Goal: Task Accomplishment & Management: Manage account settings

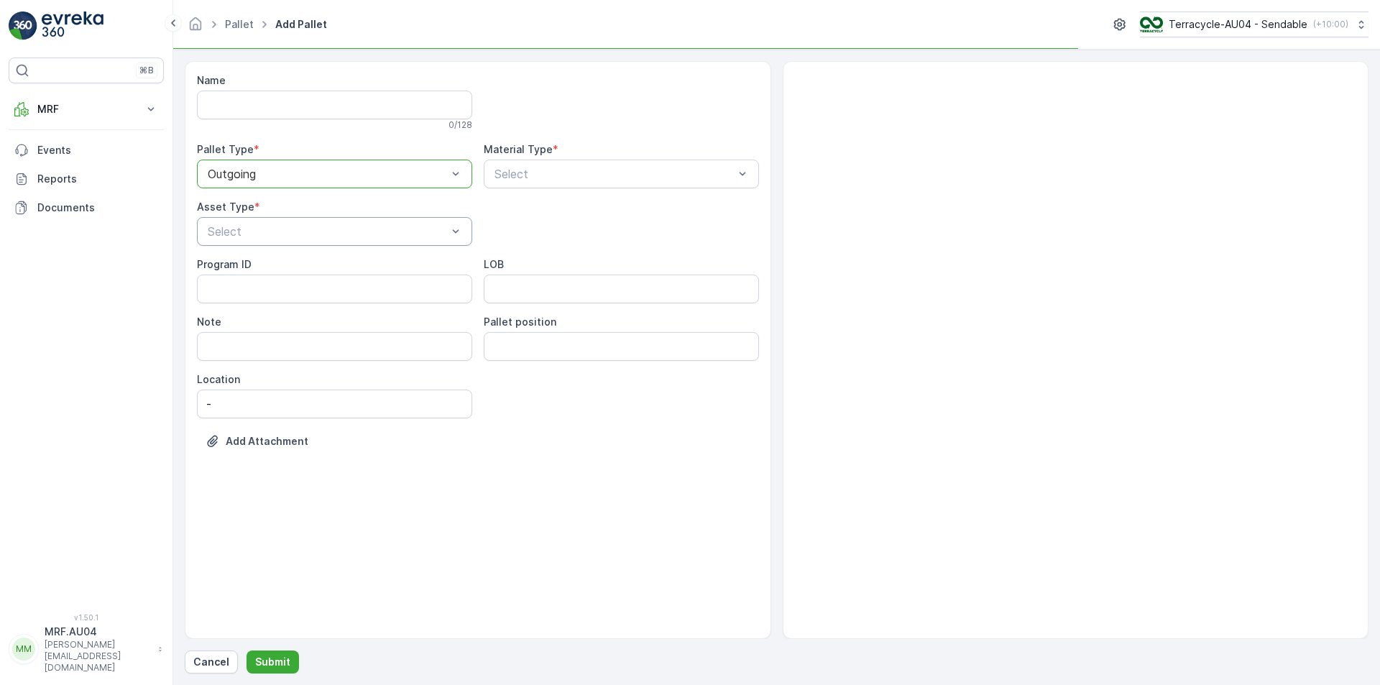
click at [272, 249] on div "Name 0 / 128 Pallet Type * option Outgoing, selected. Outgoing Material Type * …" at bounding box center [478, 271] width 562 height 397
click at [270, 240] on div "Select" at bounding box center [334, 231] width 275 height 29
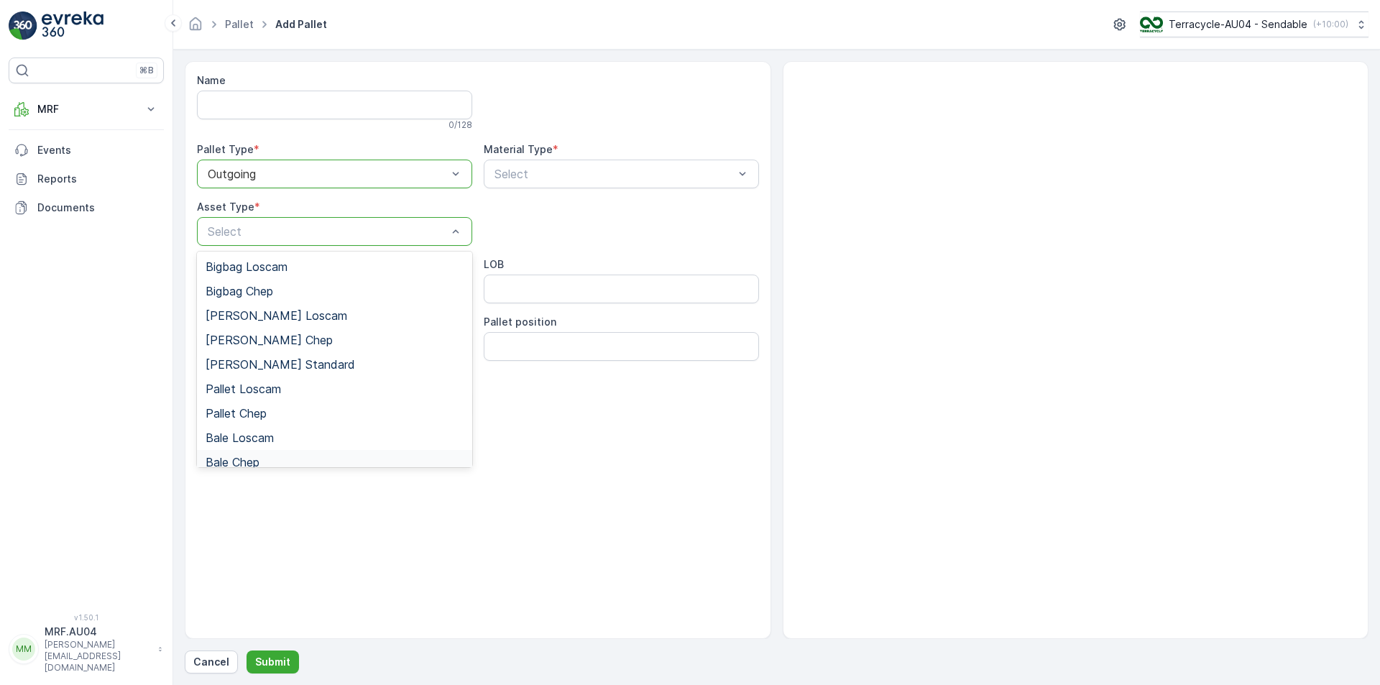
scroll to position [132, 0]
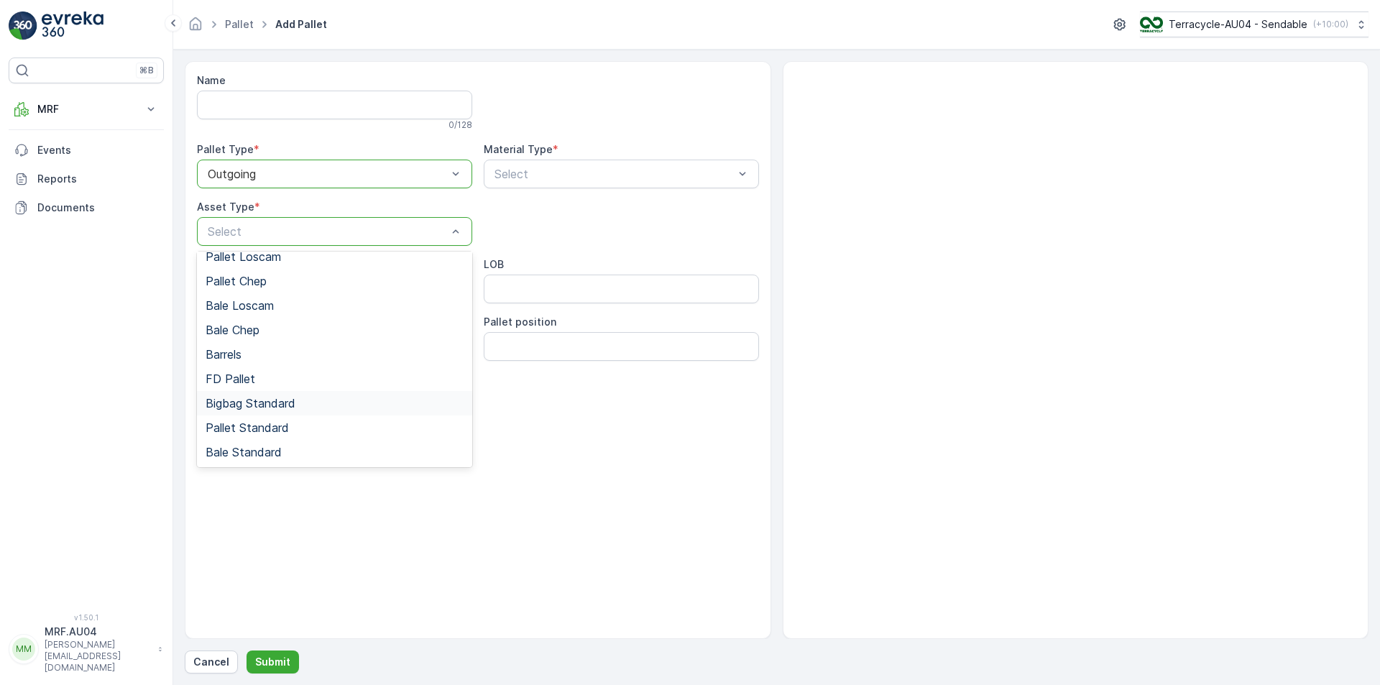
click at [296, 406] on span "Bigbag Standard" at bounding box center [251, 403] width 90 height 13
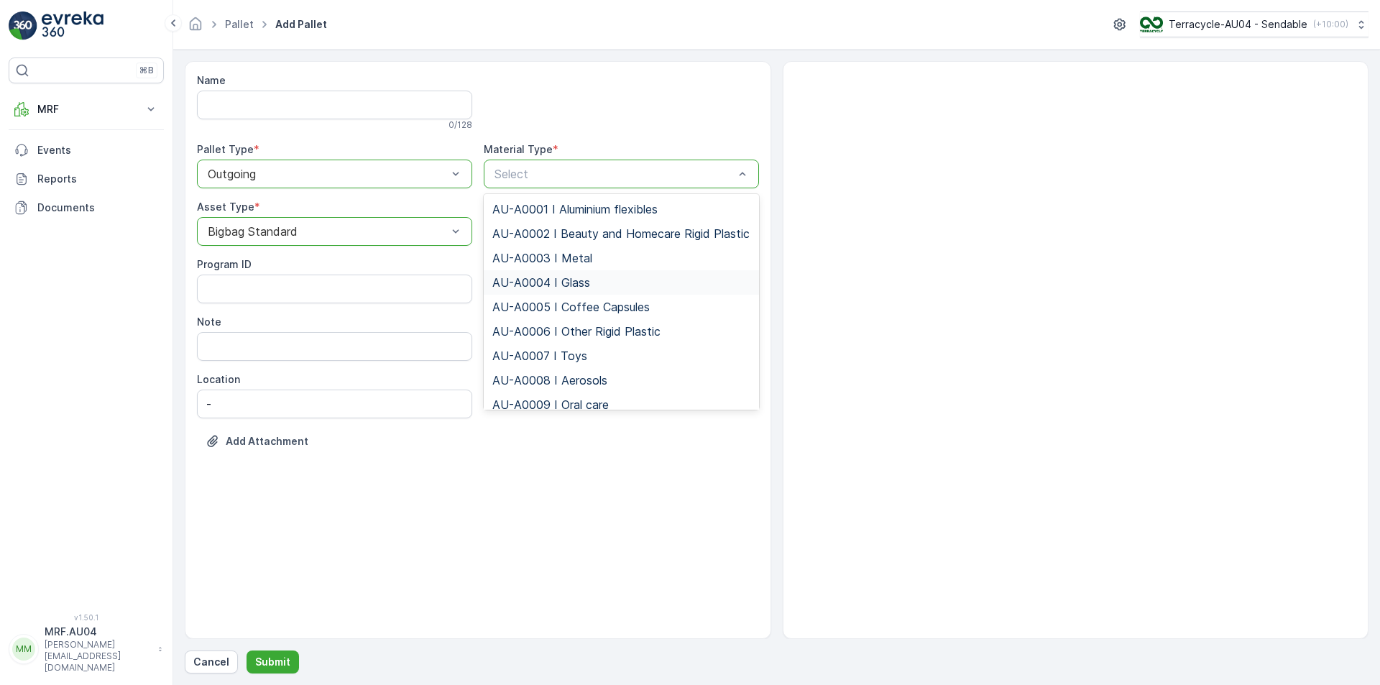
click at [290, 221] on div "Bigbag Standard" at bounding box center [334, 231] width 275 height 29
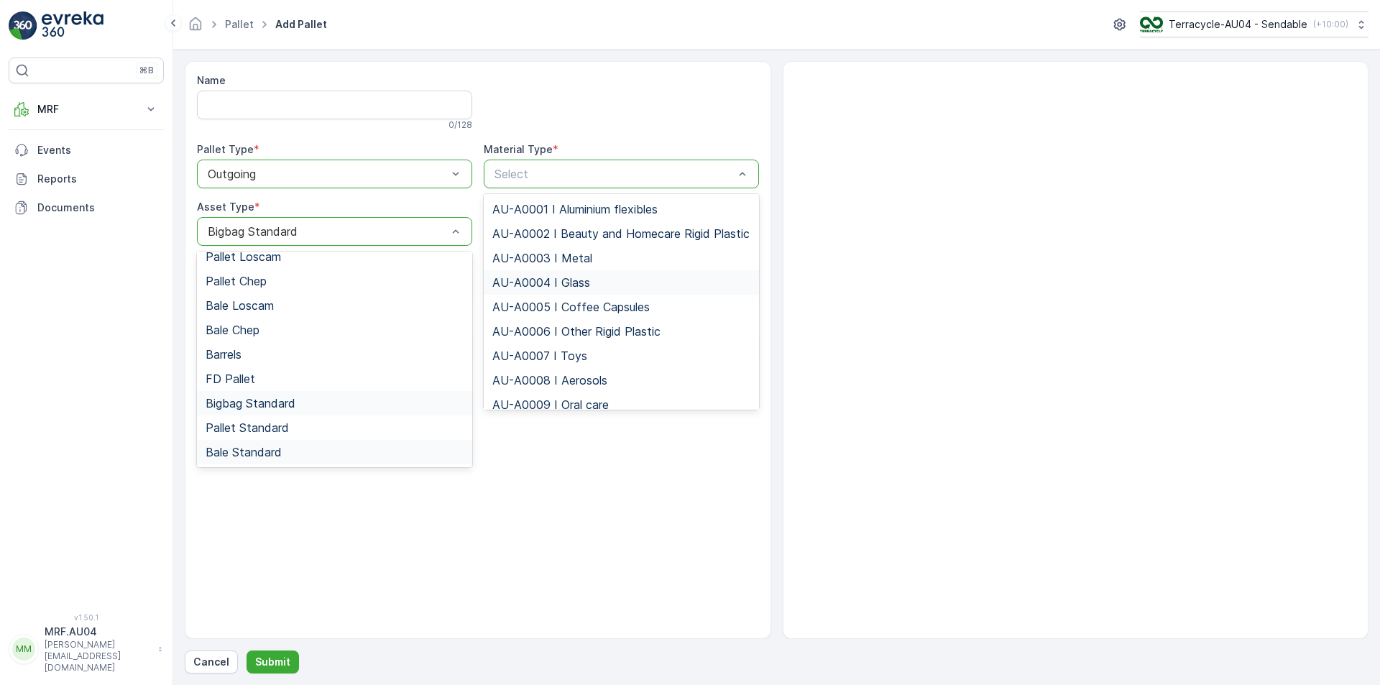
click at [266, 448] on span "Bale Standard" at bounding box center [244, 452] width 76 height 13
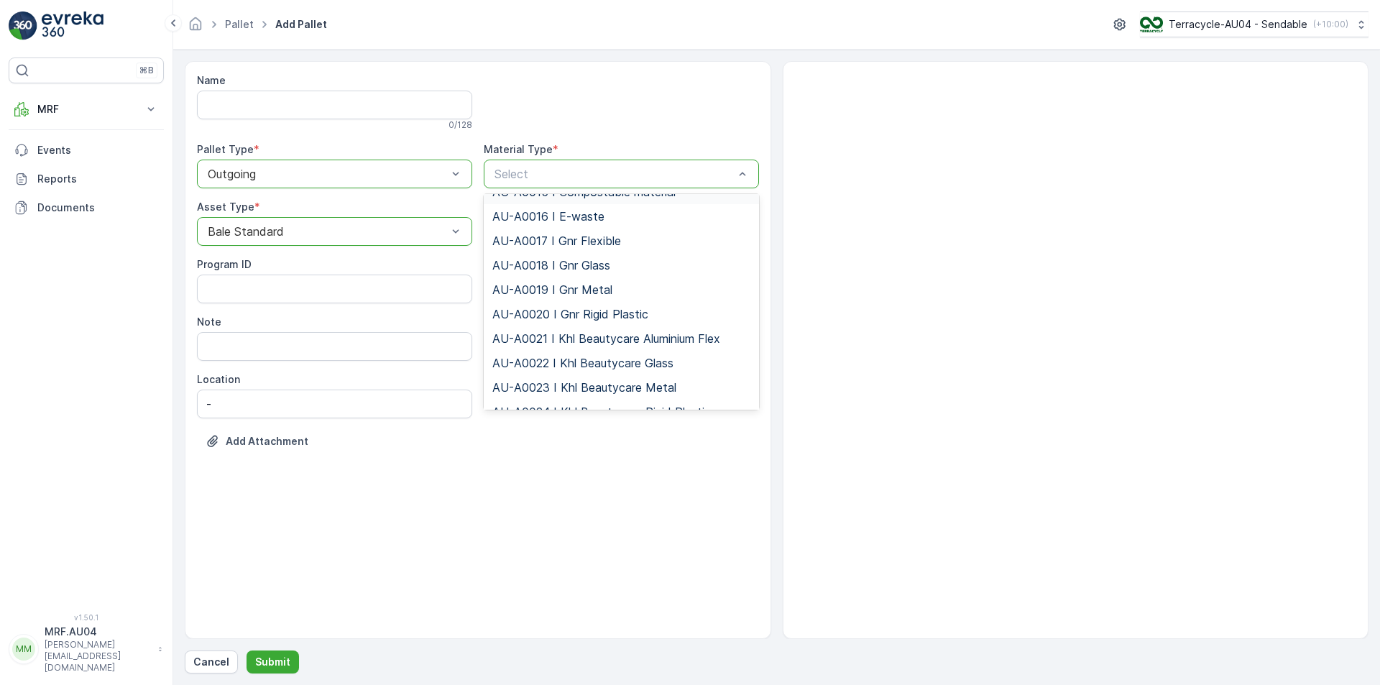
scroll to position [144, 0]
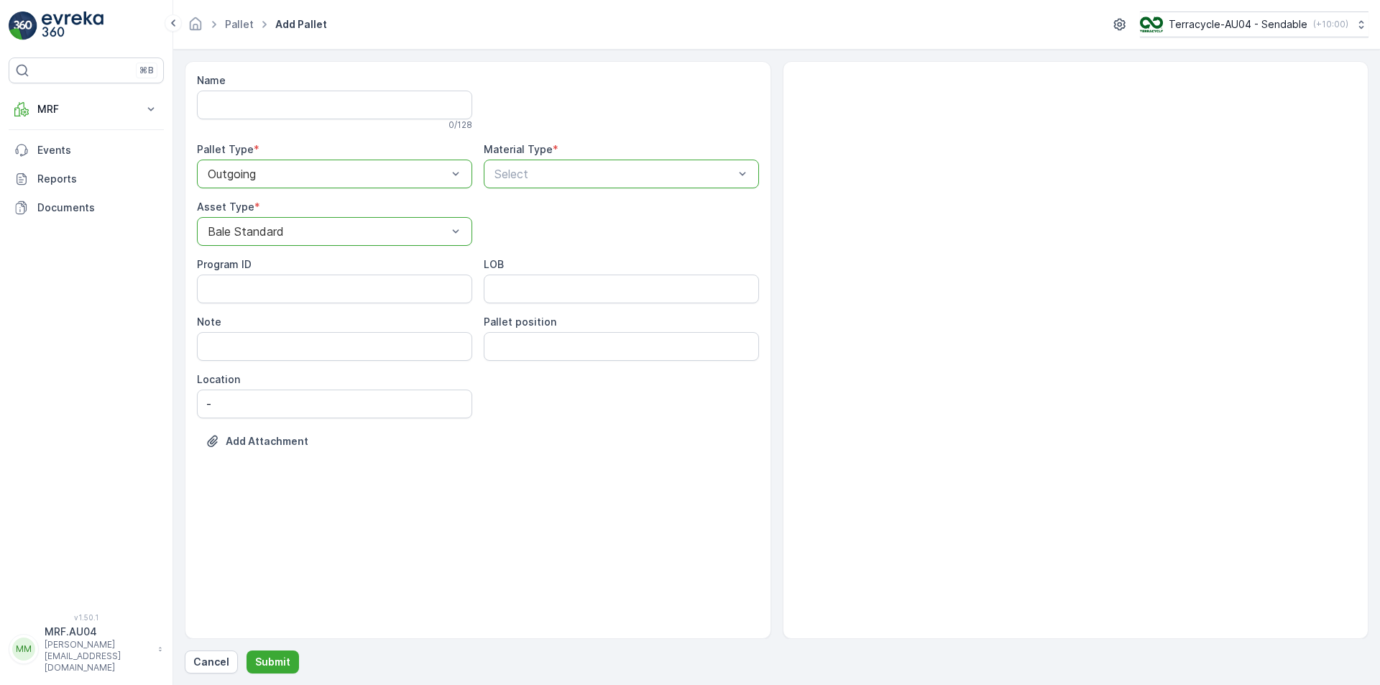
click at [593, 178] on div at bounding box center [614, 174] width 242 height 13
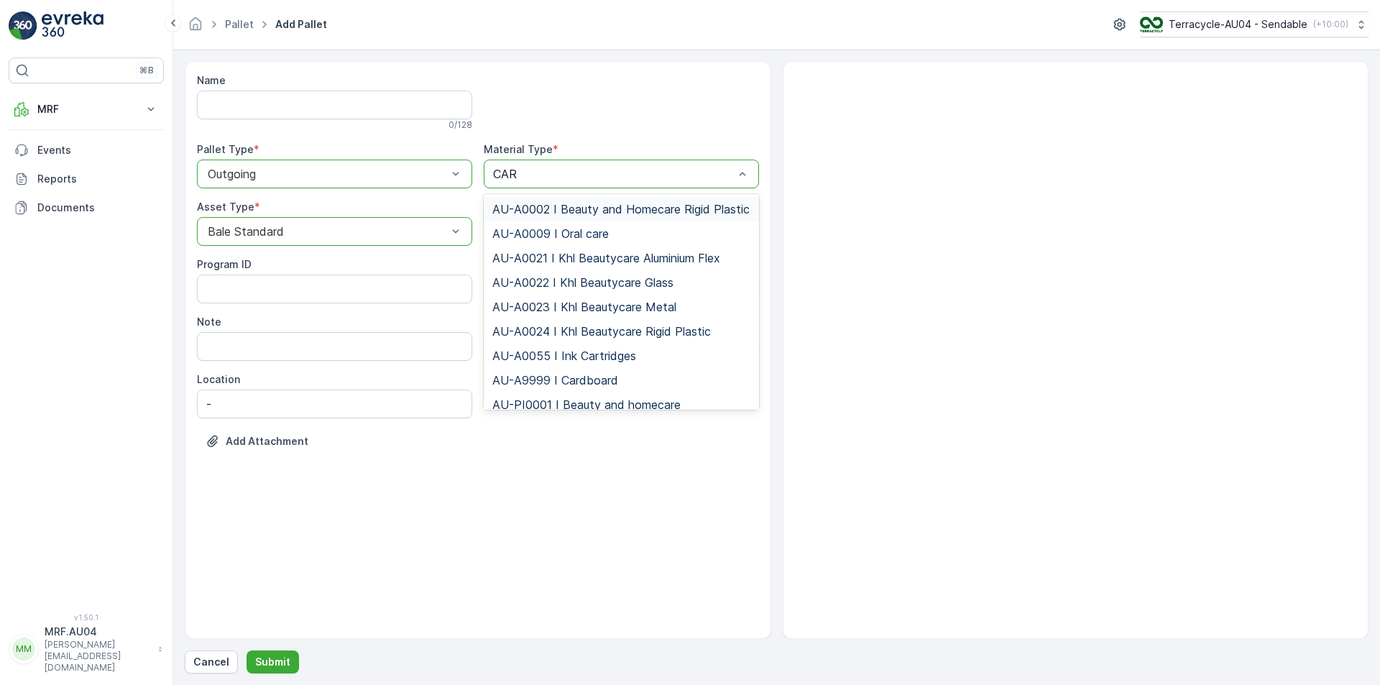
type input "CARD"
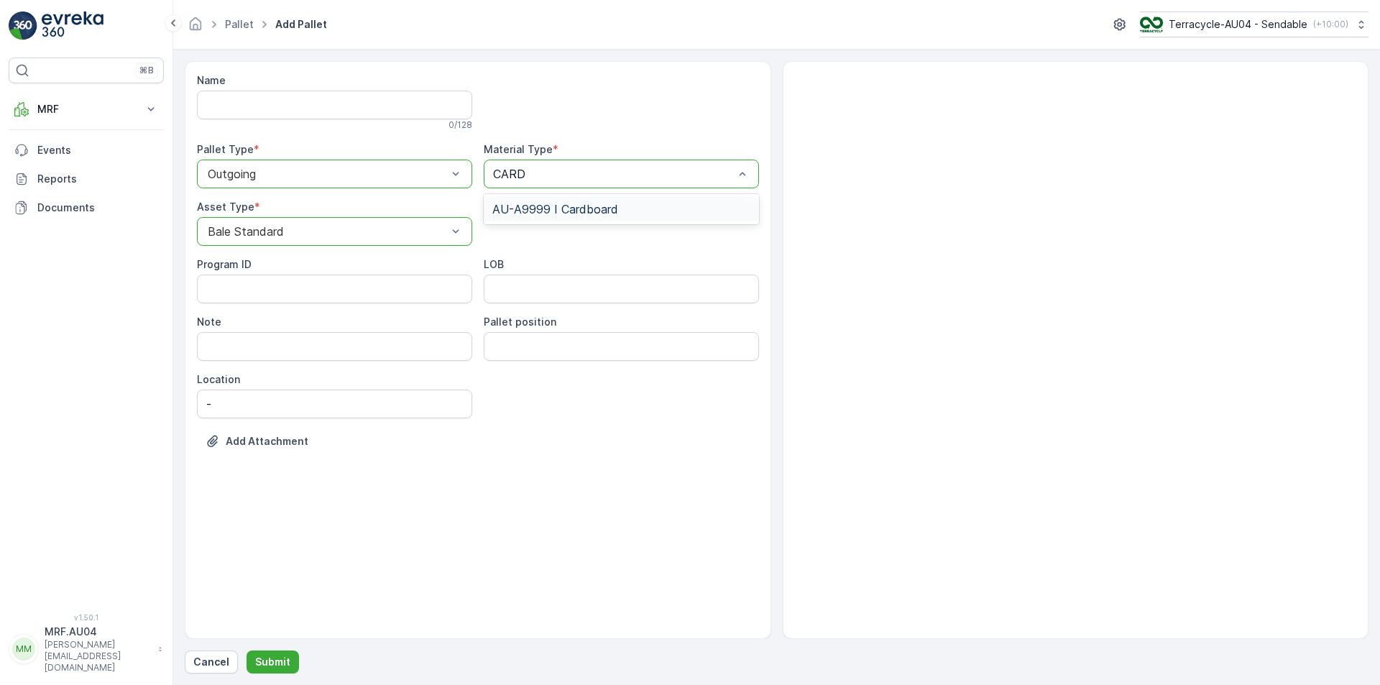
click at [581, 210] on span "AU-A9999 I Cardboard" at bounding box center [556, 209] width 126 height 13
click at [268, 657] on p "Submit" at bounding box center [272, 662] width 35 height 14
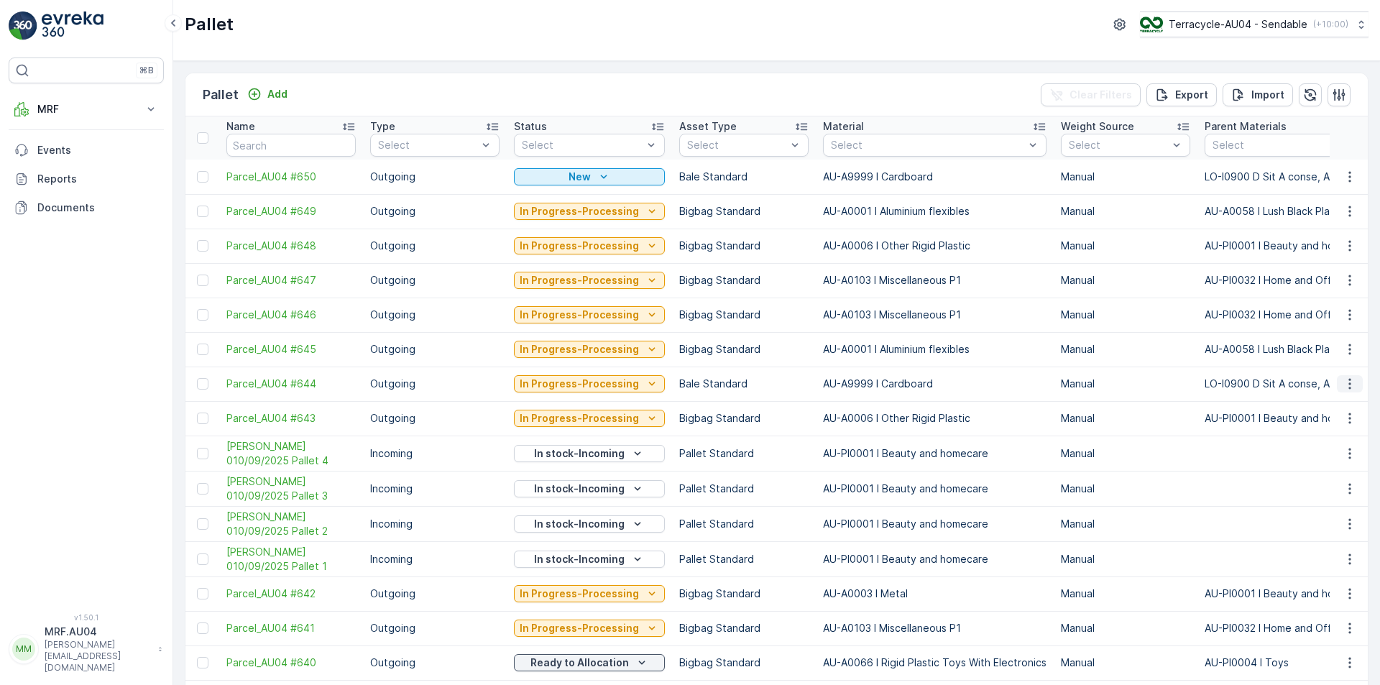
click at [1344, 383] on icon "button" at bounding box center [1350, 384] width 14 height 14
click at [1316, 428] on span "Edit Pallet" at bounding box center [1315, 425] width 49 height 14
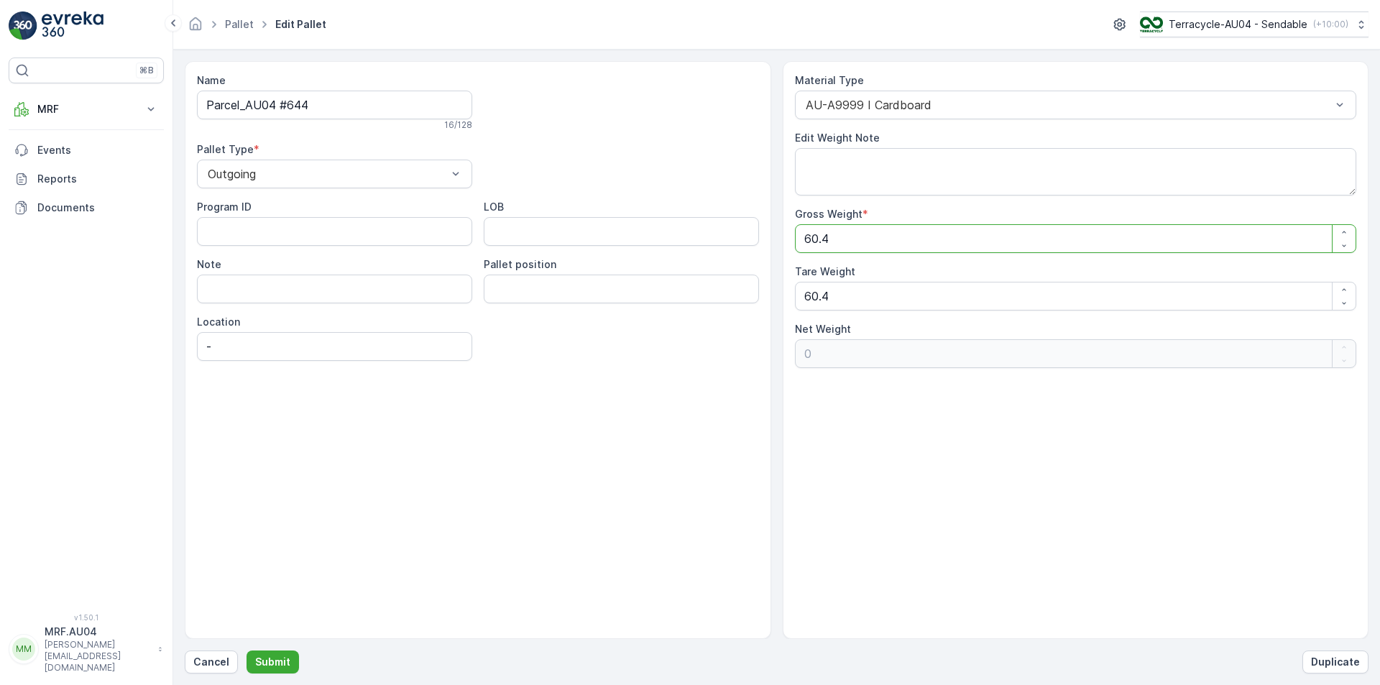
drag, startPoint x: 869, startPoint y: 236, endPoint x: 495, endPoint y: 224, distance: 374.1
click at [495, 224] on div "Name Parcel_AU04 #644 16 / 128 Pallet Type * Outgoing Program ID LOB Note Palle…" at bounding box center [777, 350] width 1184 height 578
type Weight "2"
type Weight "-58.4"
type Weight "21"
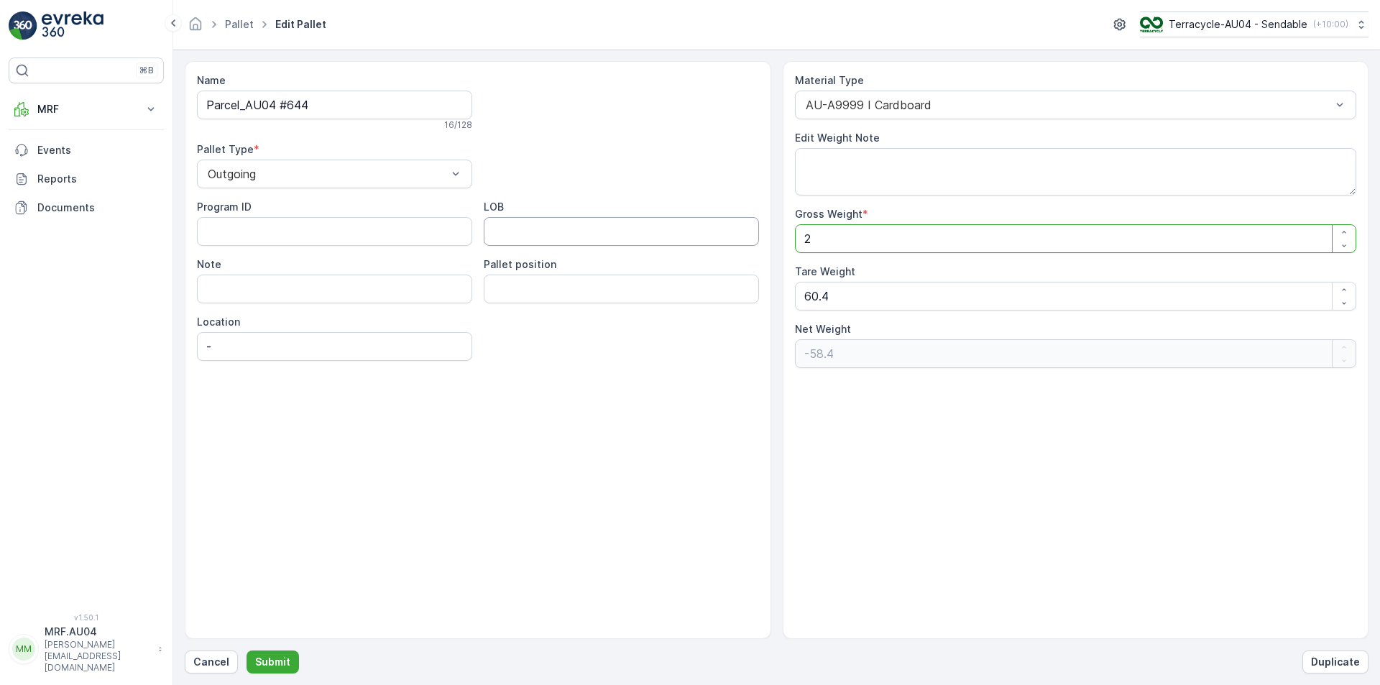
type Weight "-39.4"
type Weight "210"
type Weight "149.6"
type Weight "210.5"
type Weight "150.1"
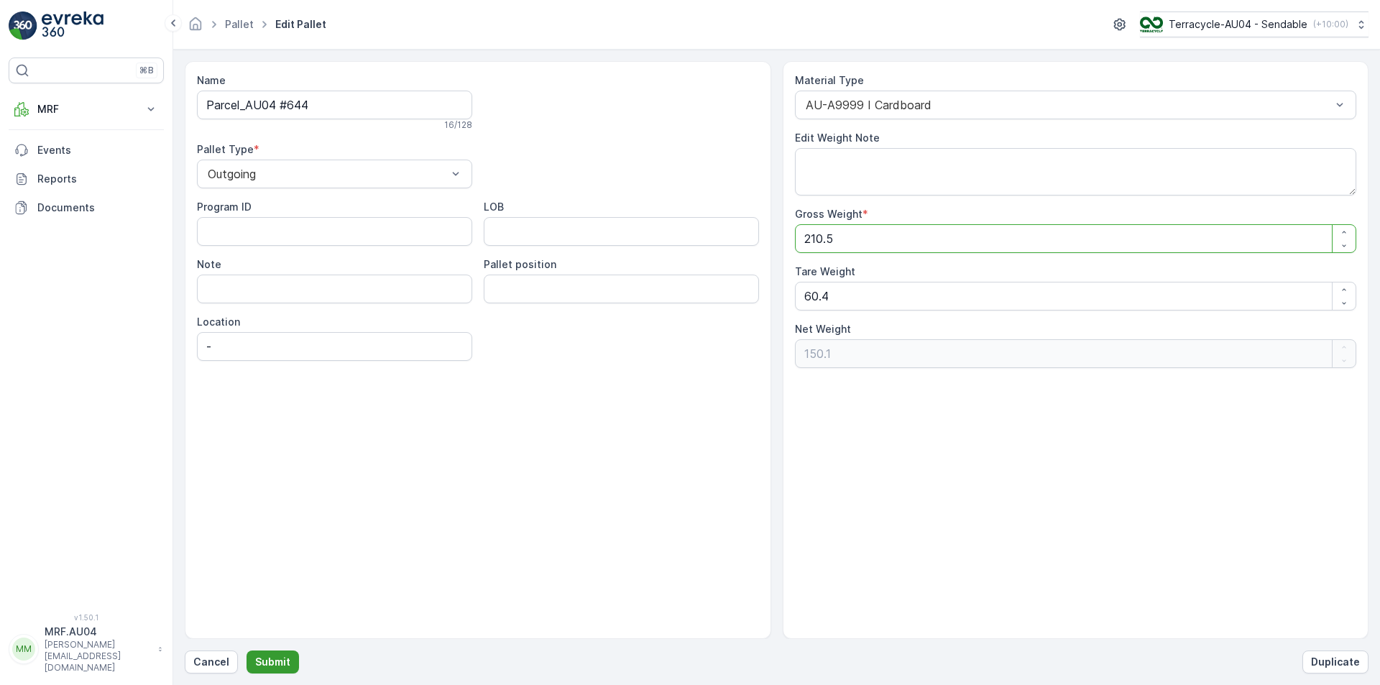
type Weight "210.5"
click at [255, 657] on p "Submit" at bounding box center [272, 662] width 35 height 14
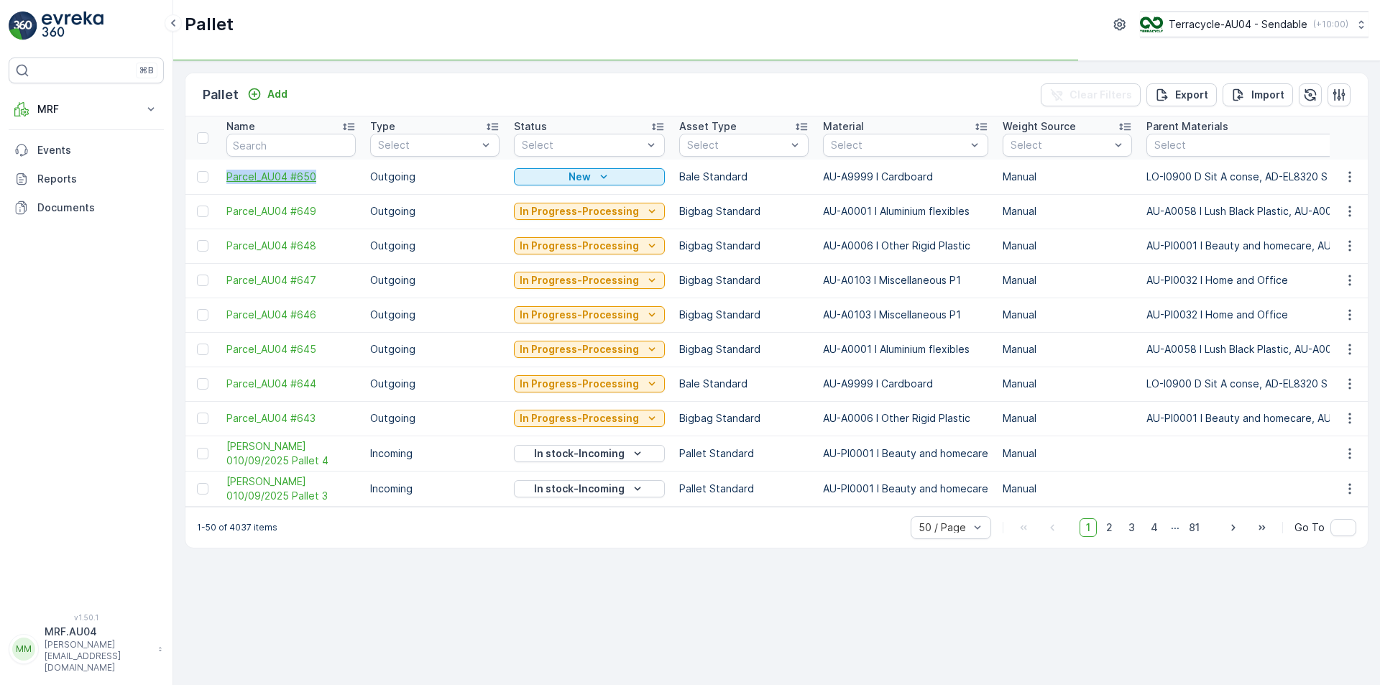
drag, startPoint x: 224, startPoint y: 181, endPoint x: 331, endPoint y: 178, distance: 106.5
click at [331, 178] on td "Parcel_AU04 #650" at bounding box center [291, 177] width 144 height 35
copy span "Parcel_AU04 #650"
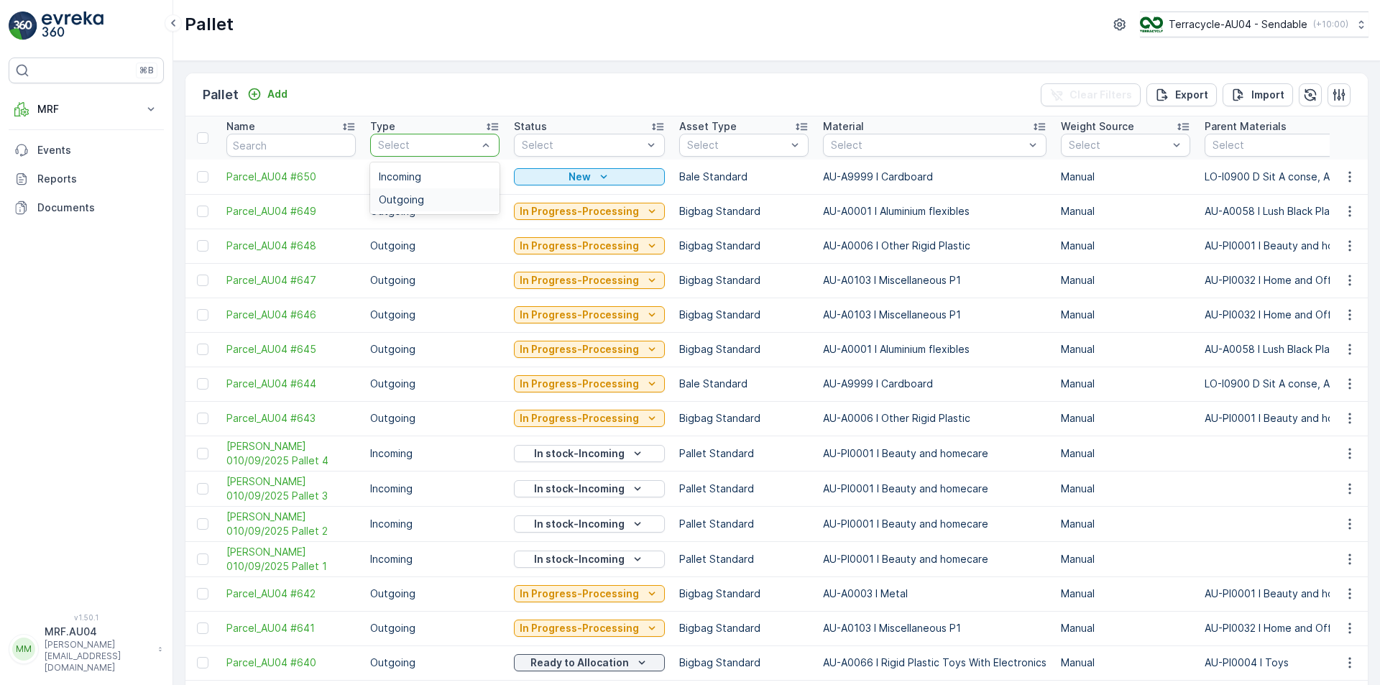
click at [411, 196] on span "Outgoing" at bounding box center [401, 200] width 45 height 12
click at [273, 150] on input "text" at bounding box center [290, 145] width 129 height 23
type input "442"
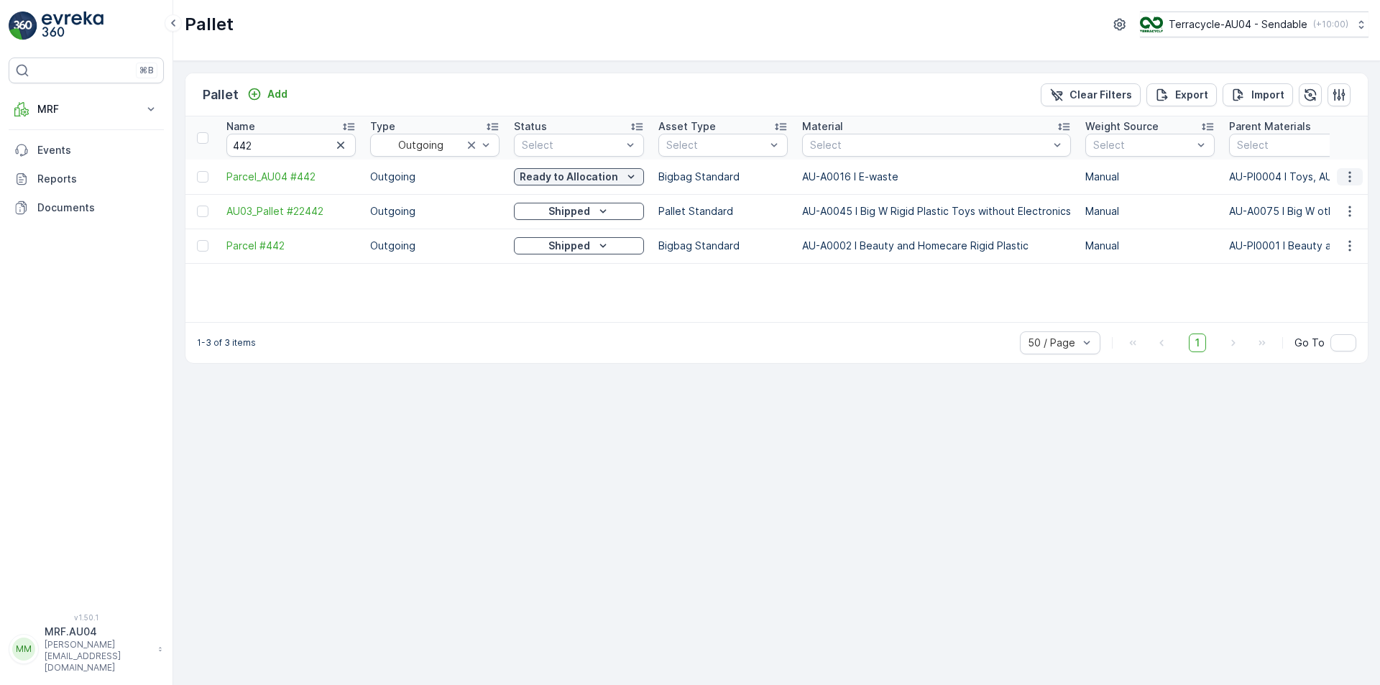
click at [1347, 174] on icon "button" at bounding box center [1350, 177] width 14 height 14
click at [1323, 282] on span "Print QR" at bounding box center [1311, 279] width 40 height 14
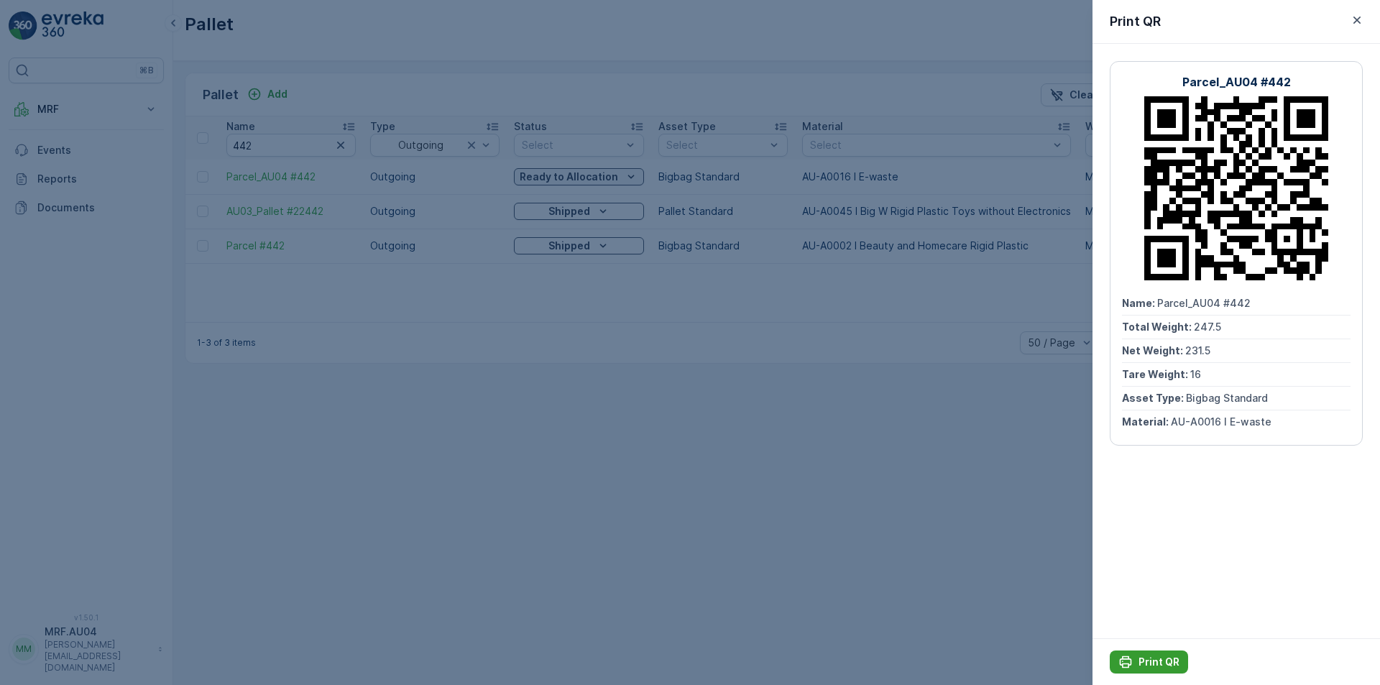
click at [1148, 653] on button "Print QR" at bounding box center [1149, 662] width 78 height 23
click at [777, 459] on div at bounding box center [690, 342] width 1380 height 685
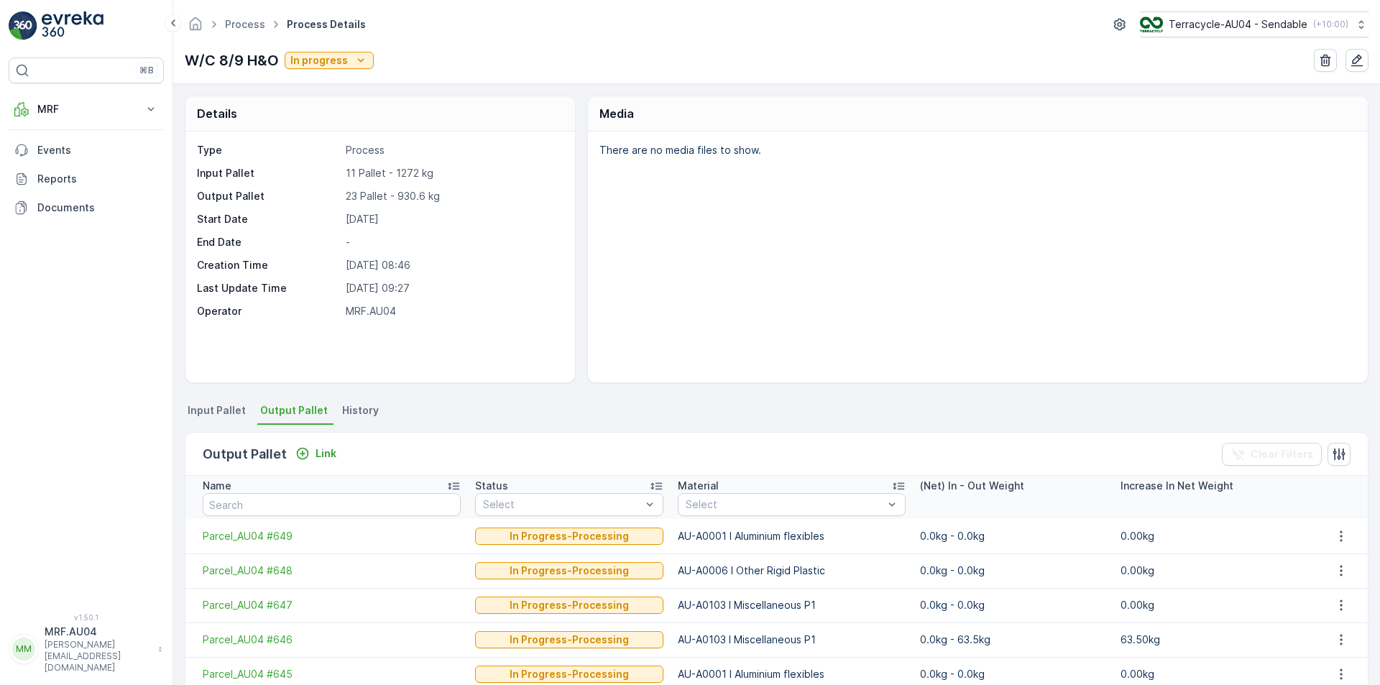
scroll to position [216, 0]
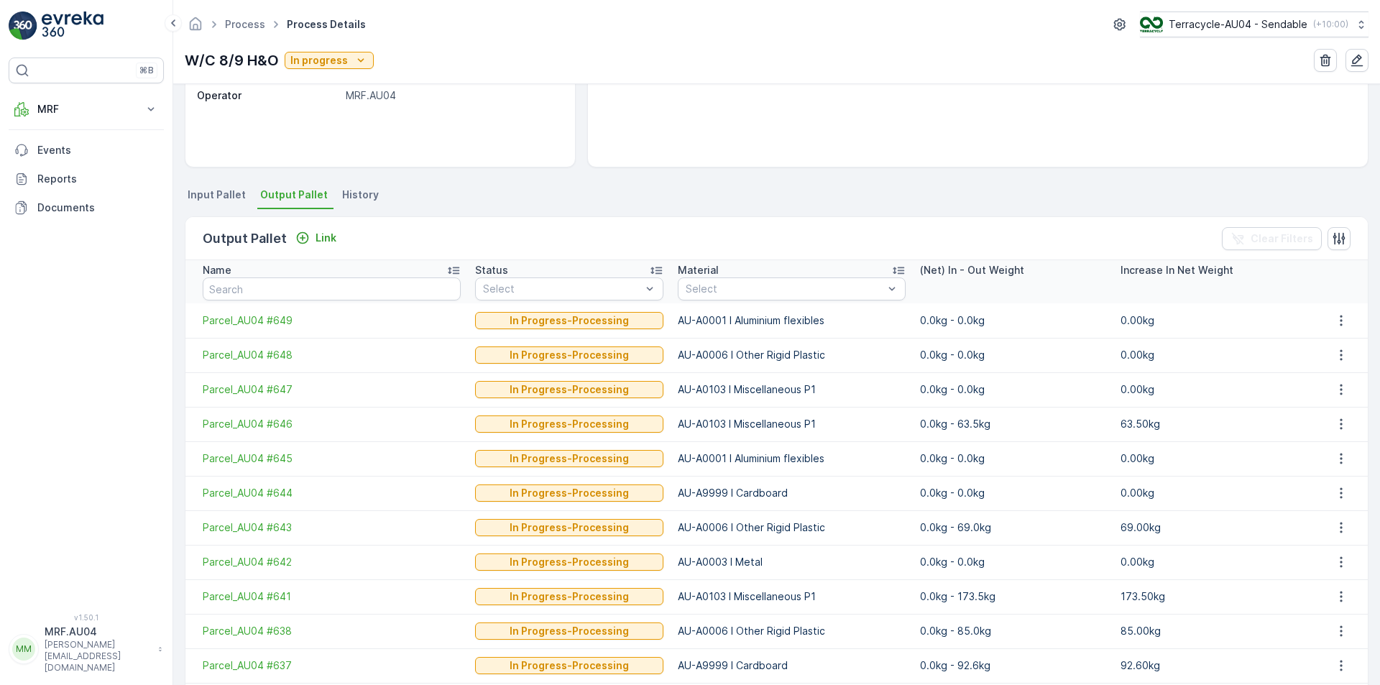
click at [312, 237] on div "Link" at bounding box center [316, 238] width 41 height 14
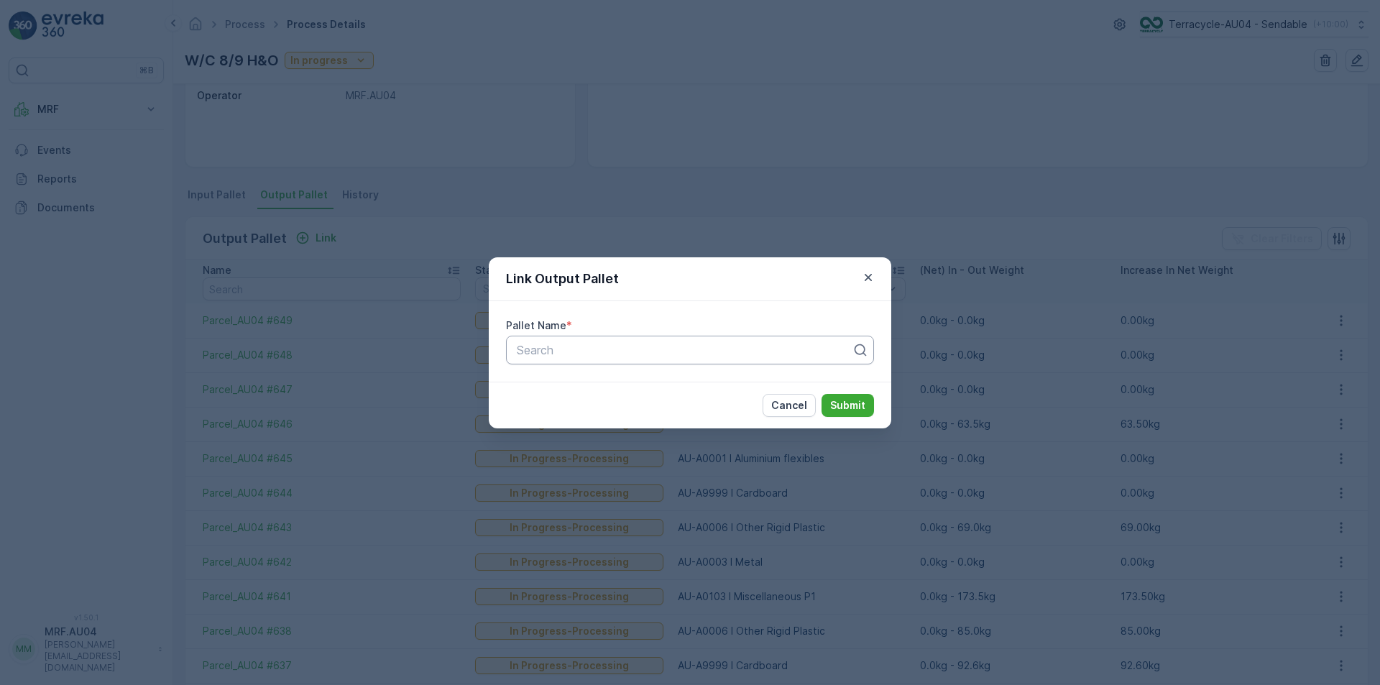
click at [566, 347] on div at bounding box center [685, 350] width 338 height 13
paste input "Parcel_AU04 #650"
type input "Parcel_AU04 #650"
click at [662, 388] on div "Parcel_AU04 #650" at bounding box center [690, 385] width 351 height 13
click at [869, 395] on button "Submit" at bounding box center [848, 405] width 52 height 23
